Goal: Task Accomplishment & Management: Manage account settings

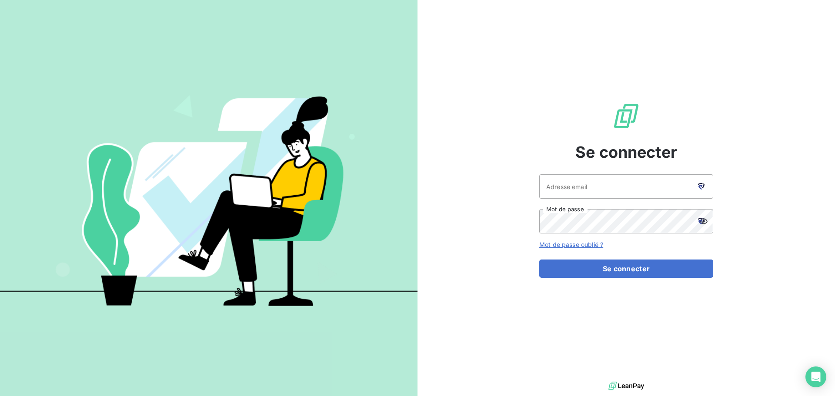
click at [700, 187] on icon at bounding box center [701, 186] width 7 height 7
click at [698, 184] on icon at bounding box center [700, 184] width 5 height 2
type input "[EMAIL_ADDRESS][DOMAIN_NAME]"
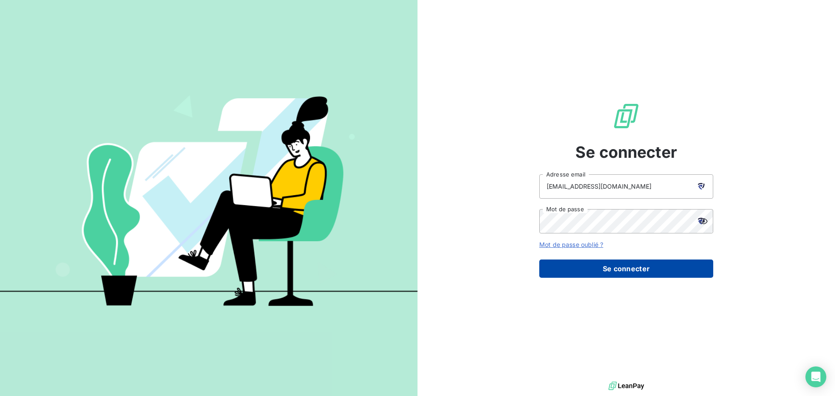
click at [595, 267] on button "Se connecter" at bounding box center [626, 269] width 174 height 18
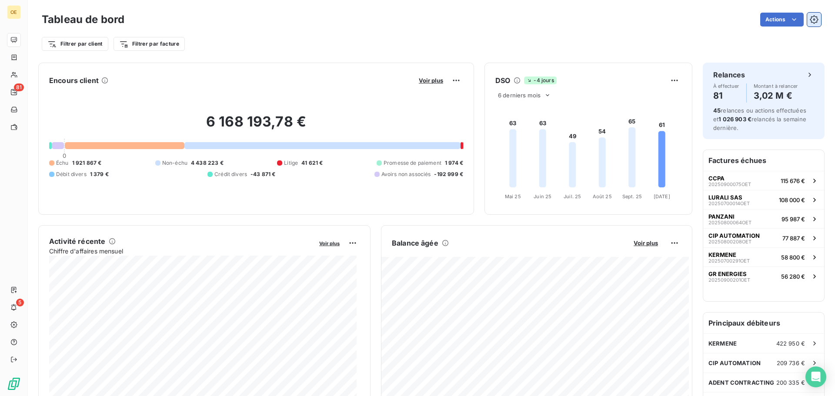
click at [810, 20] on icon "button" at bounding box center [814, 19] width 9 height 9
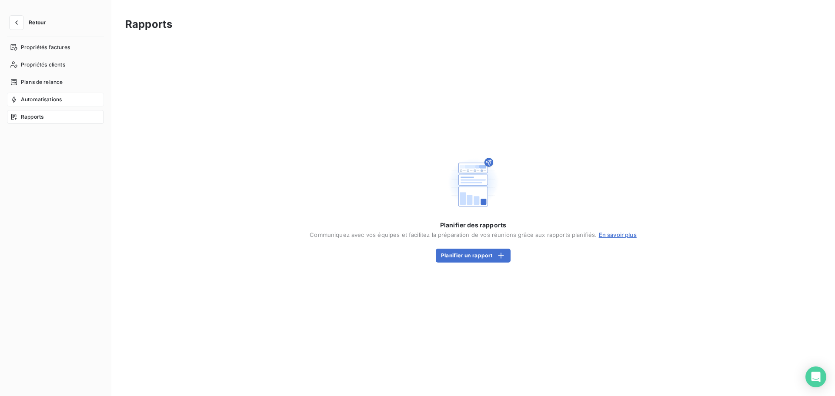
click at [38, 106] on div "Automatisations" at bounding box center [55, 100] width 97 height 14
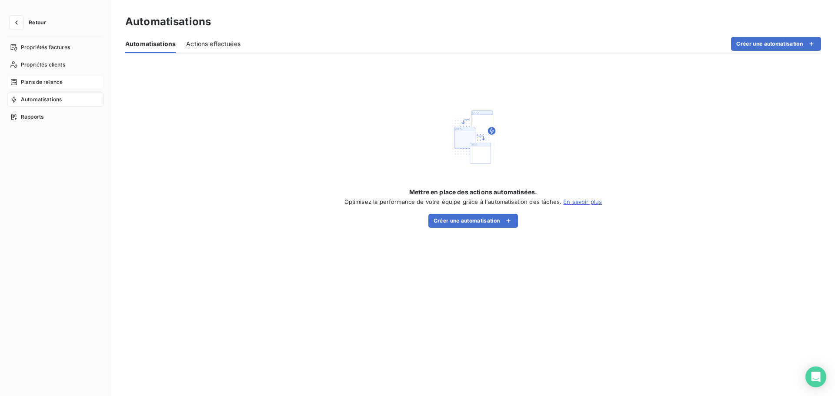
click at [44, 87] on div "Plans de relance" at bounding box center [55, 82] width 97 height 14
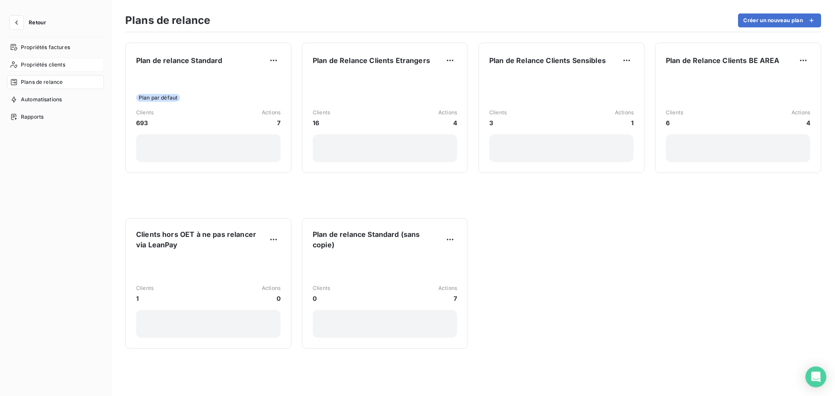
click at [47, 66] on span "Propriétés clients" at bounding box center [43, 65] width 44 height 8
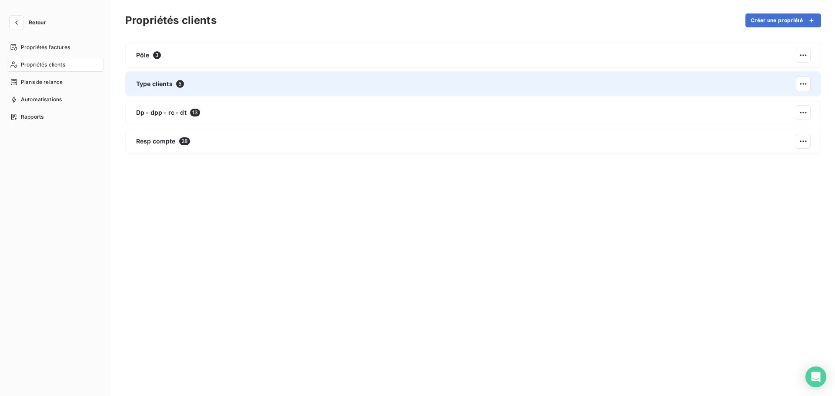
click at [156, 83] on span "Type clients" at bounding box center [154, 84] width 37 height 9
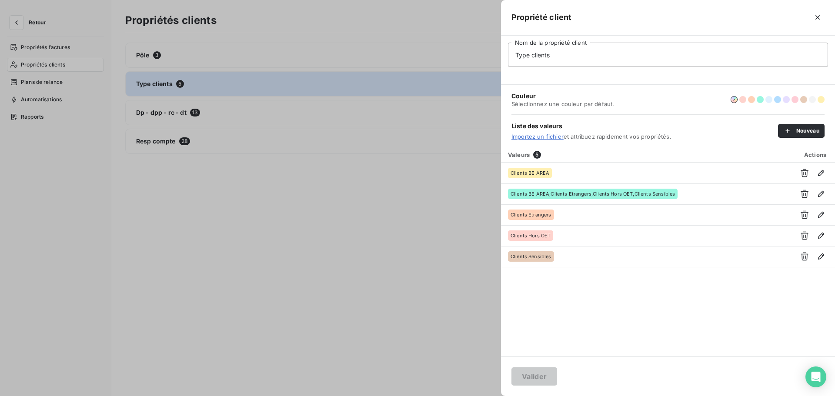
click at [55, 46] on div at bounding box center [417, 198] width 835 height 396
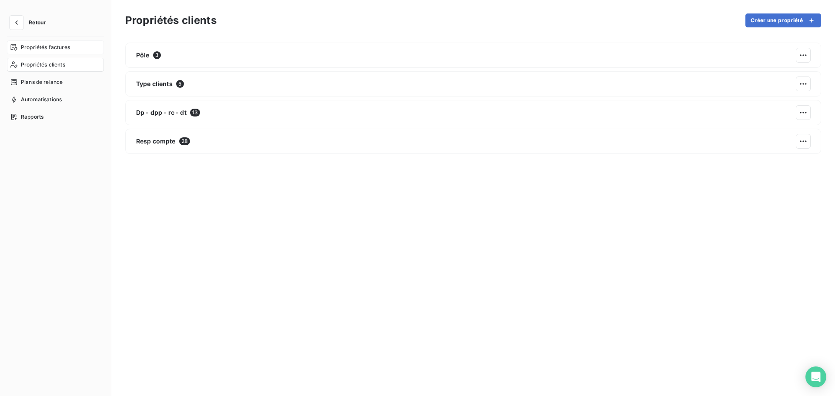
click at [53, 49] on span "Propriétés factures" at bounding box center [45, 47] width 49 height 8
click at [15, 27] on button "button" at bounding box center [17, 23] width 14 height 14
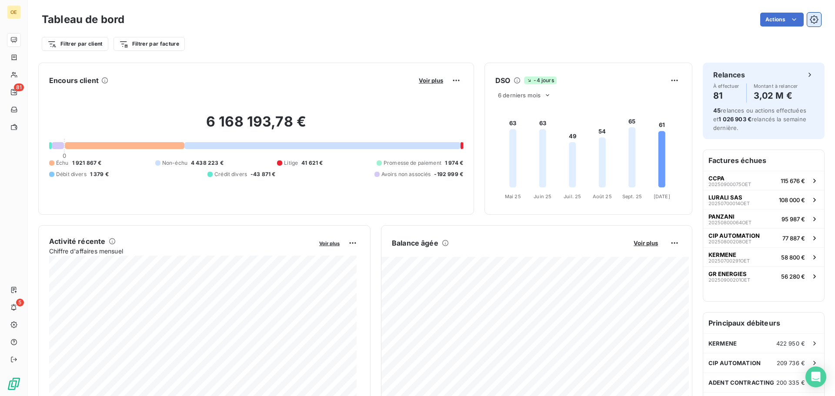
click at [810, 19] on icon "button" at bounding box center [814, 19] width 9 height 9
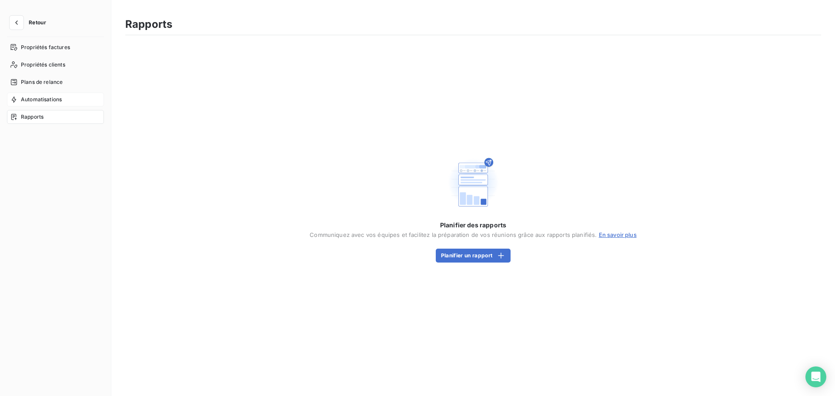
click at [33, 100] on span "Automatisations" at bounding box center [41, 100] width 41 height 8
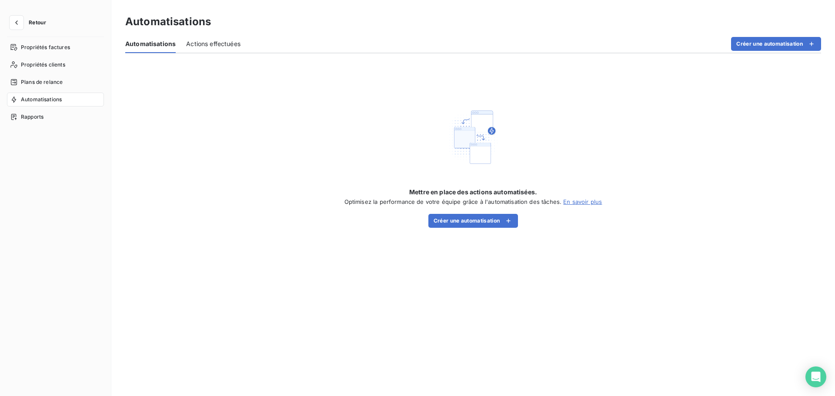
drag, startPoint x: 209, startPoint y: 45, endPoint x: 199, endPoint y: 48, distance: 11.0
click at [209, 45] on span "Actions effectuées" at bounding box center [213, 44] width 54 height 9
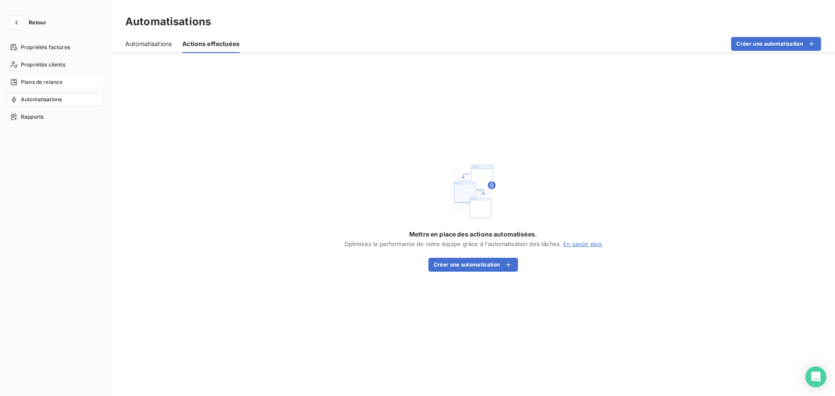
click at [52, 83] on span "Plans de relance" at bounding box center [42, 82] width 42 height 8
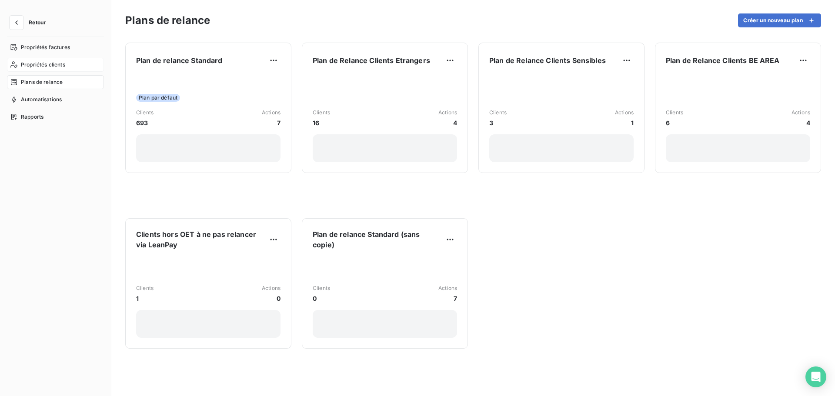
click at [43, 62] on span "Propriétés clients" at bounding box center [43, 65] width 44 height 8
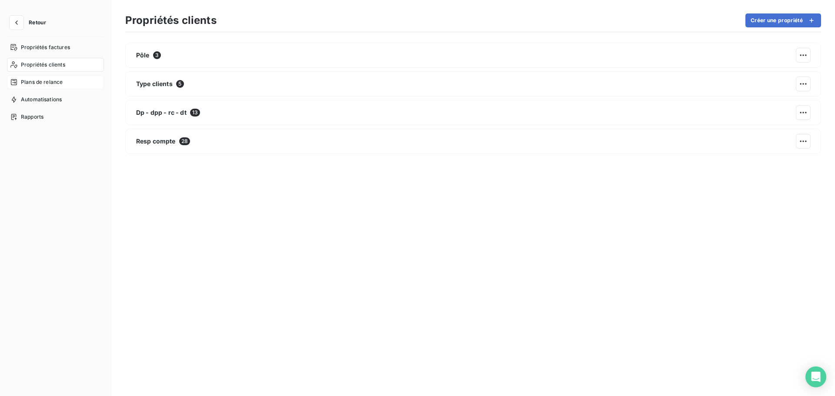
click at [56, 80] on span "Plans de relance" at bounding box center [42, 82] width 42 height 8
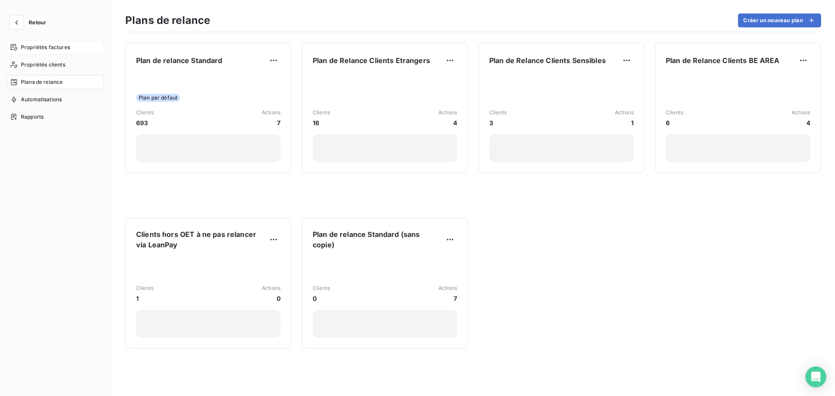
click at [80, 48] on div "Propriétés factures" at bounding box center [55, 47] width 97 height 14
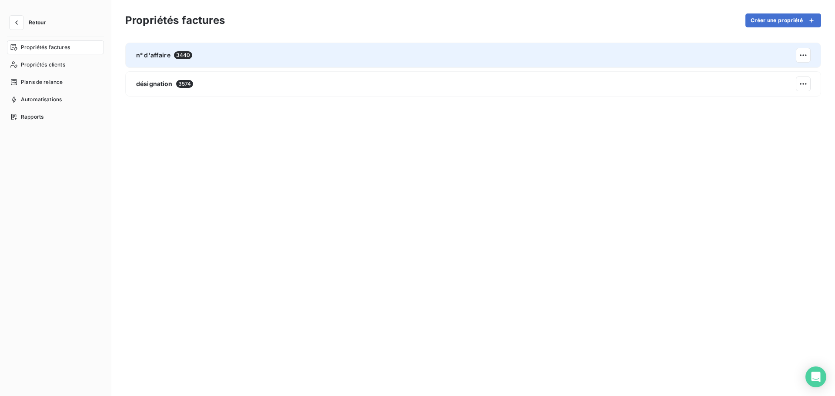
click at [164, 59] on span "n° d'affaire" at bounding box center [153, 55] width 34 height 9
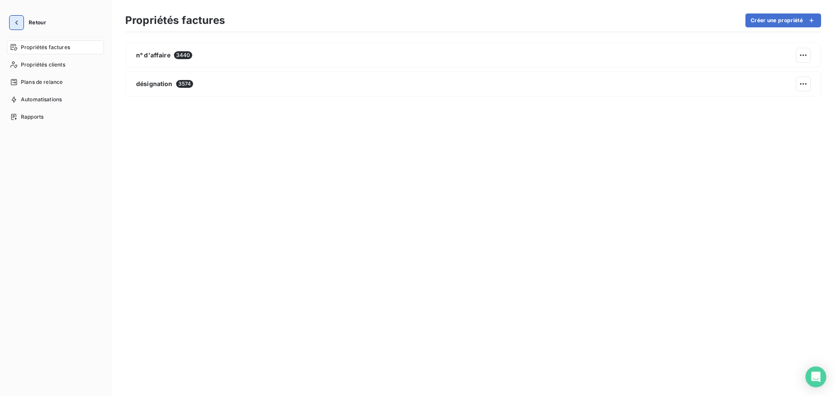
click at [20, 22] on icon "button" at bounding box center [16, 22] width 9 height 9
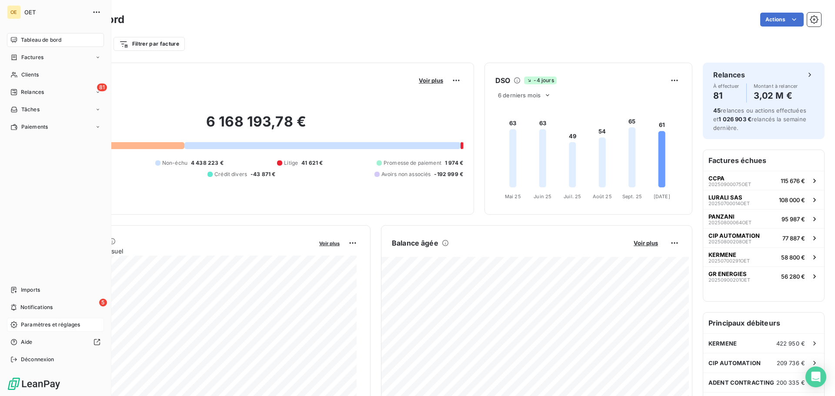
click at [36, 325] on span "Paramètres et réglages" at bounding box center [50, 325] width 59 height 8
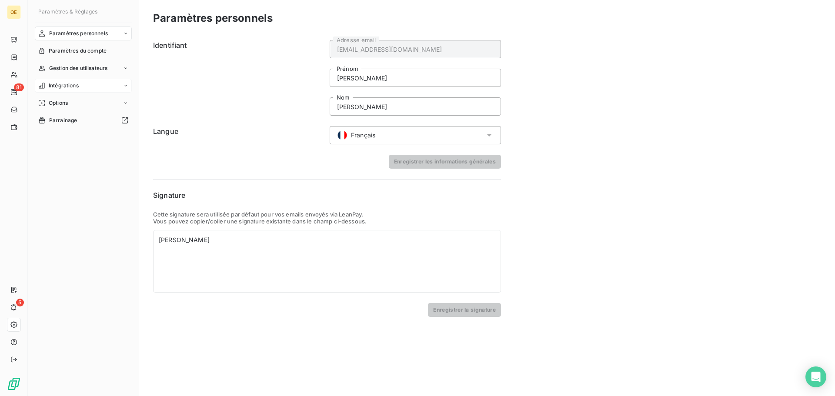
click at [126, 84] on icon at bounding box center [125, 85] width 5 height 5
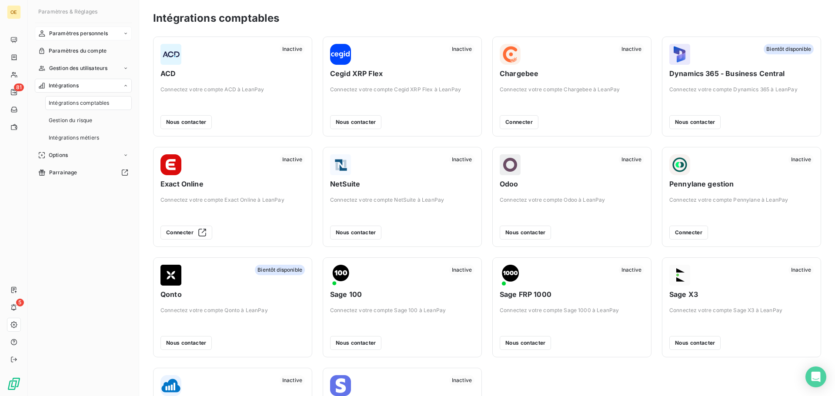
click at [122, 34] on div "Paramètres personnels" at bounding box center [83, 34] width 97 height 14
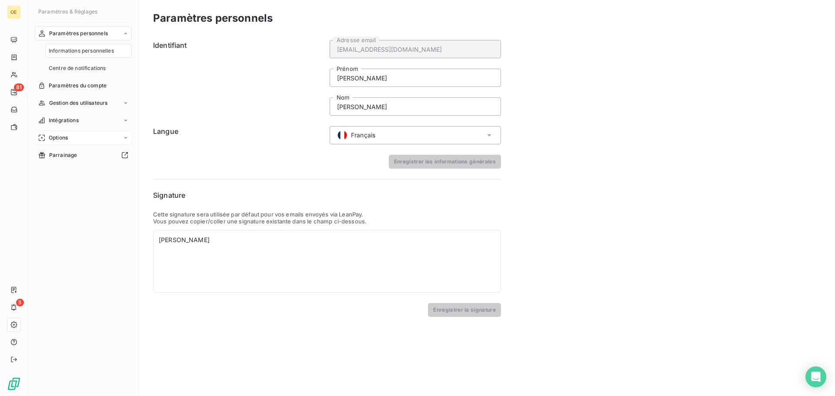
click at [124, 139] on icon at bounding box center [125, 137] width 5 height 5
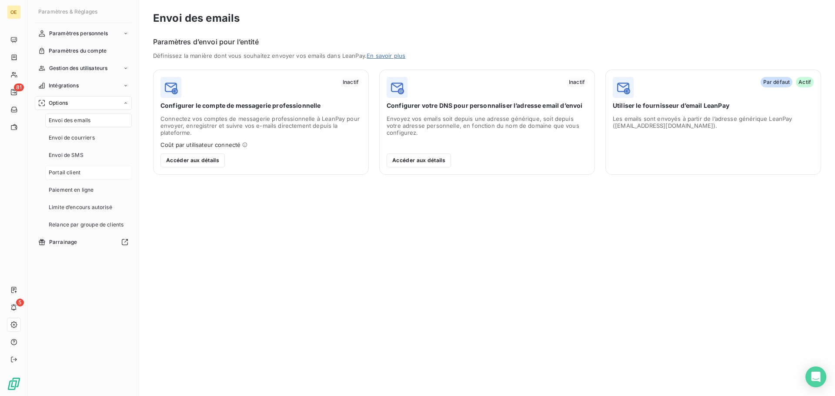
click at [80, 174] on span "Portail client" at bounding box center [65, 173] width 32 height 8
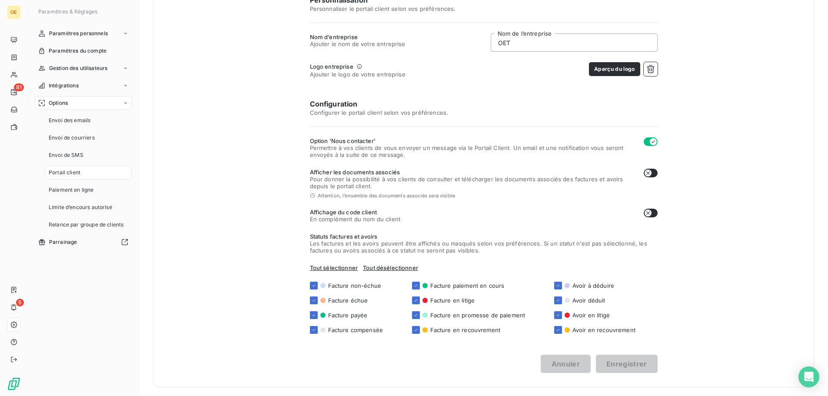
scroll to position [141, 0]
